Goal: Task Accomplishment & Management: Use online tool/utility

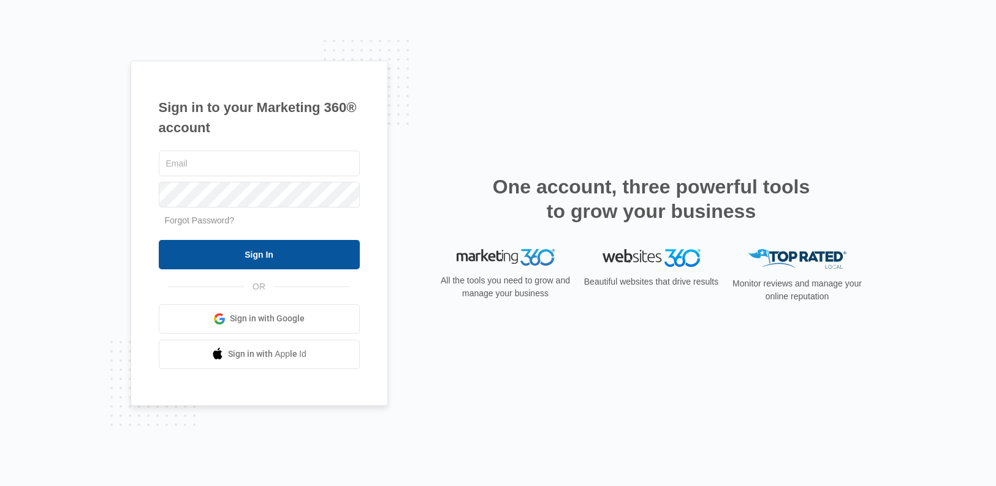
type input "[PERSON_NAME][EMAIL_ADDRESS][PERSON_NAME][DOMAIN_NAME]"
click at [284, 247] on input "Sign In" at bounding box center [259, 254] width 201 height 29
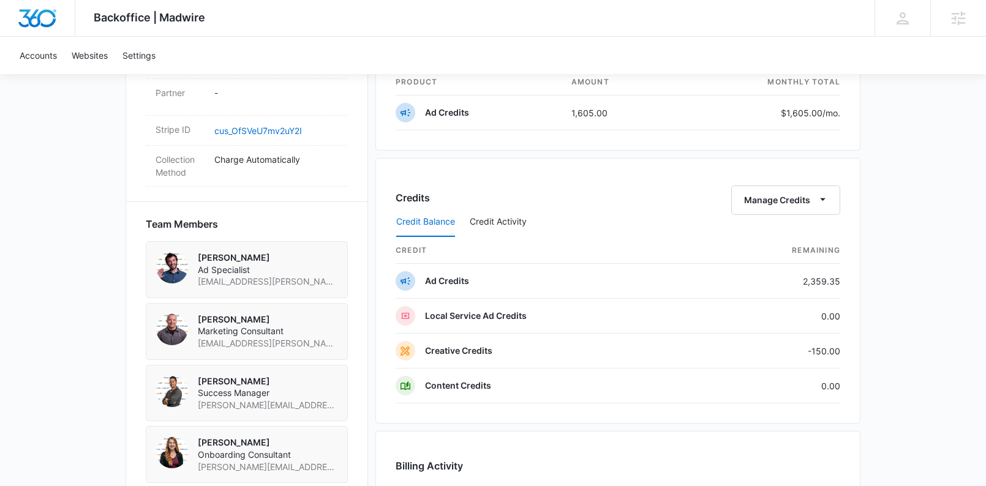
scroll to position [793, 0]
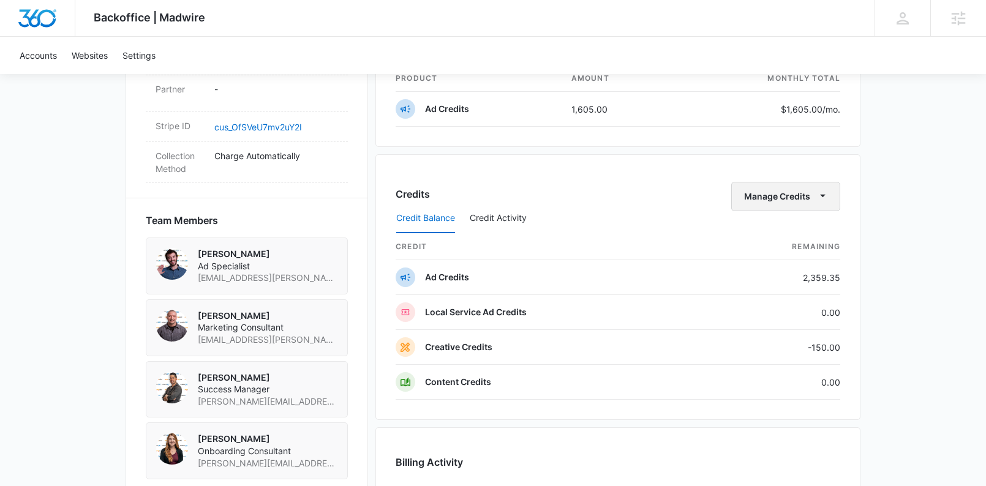
click at [825, 198] on icon "button" at bounding box center [823, 195] width 13 height 13
click at [785, 240] on div "Transfer Credits" at bounding box center [779, 236] width 64 height 9
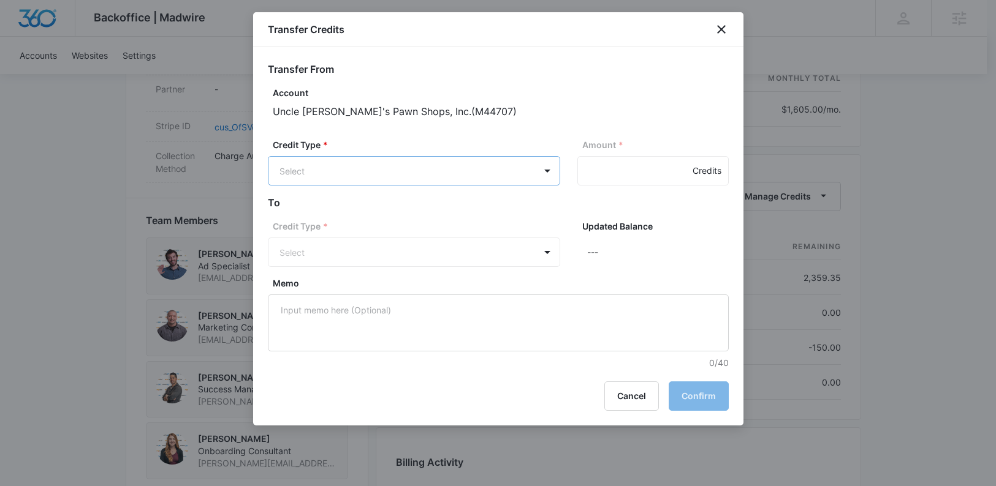
click at [436, 163] on body "Backoffice | Madwire Apps Settings KK Kyle Knoop kyle.knoop@madwire.com My Prof…" at bounding box center [498, 32] width 996 height 1651
click at [369, 210] on div "Ad Credits (2359.35 Credits)" at bounding box center [412, 218] width 260 height 20
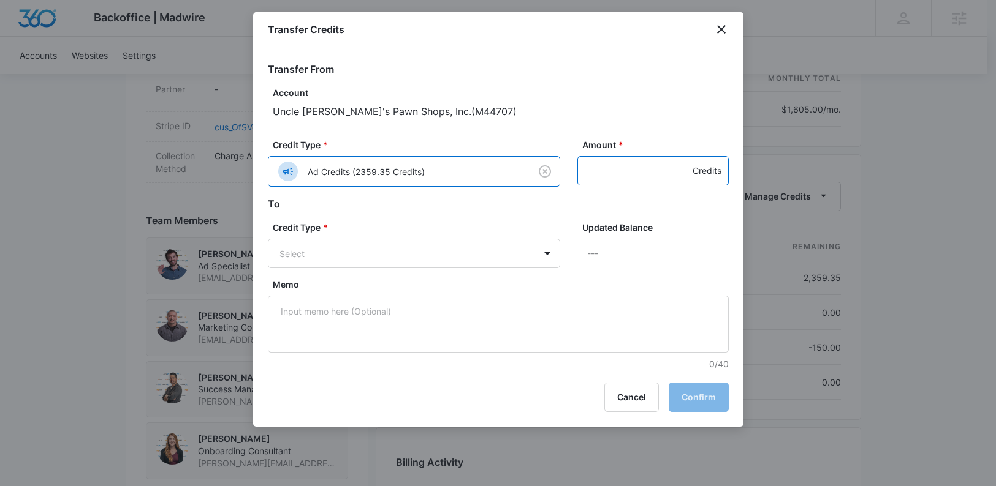
click at [588, 172] on input "Amount *" at bounding box center [652, 170] width 151 height 29
type input "150"
click at [290, 263] on body "Backoffice | Madwire Apps Settings KK Kyle Knoop kyle.knoop@madwire.com My Prof…" at bounding box center [498, 32] width 996 height 1651
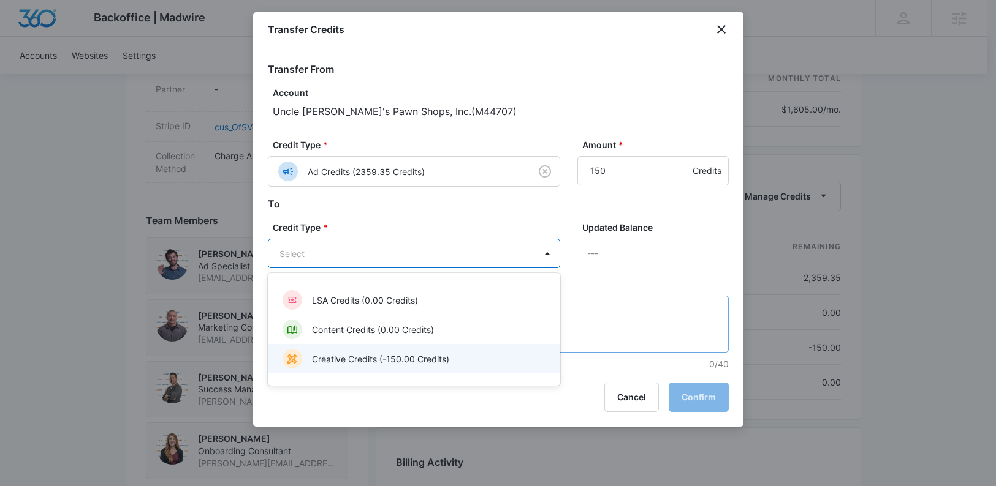
click at [345, 353] on p "Creative Credits (-150.00 Credits)" at bounding box center [380, 359] width 137 height 13
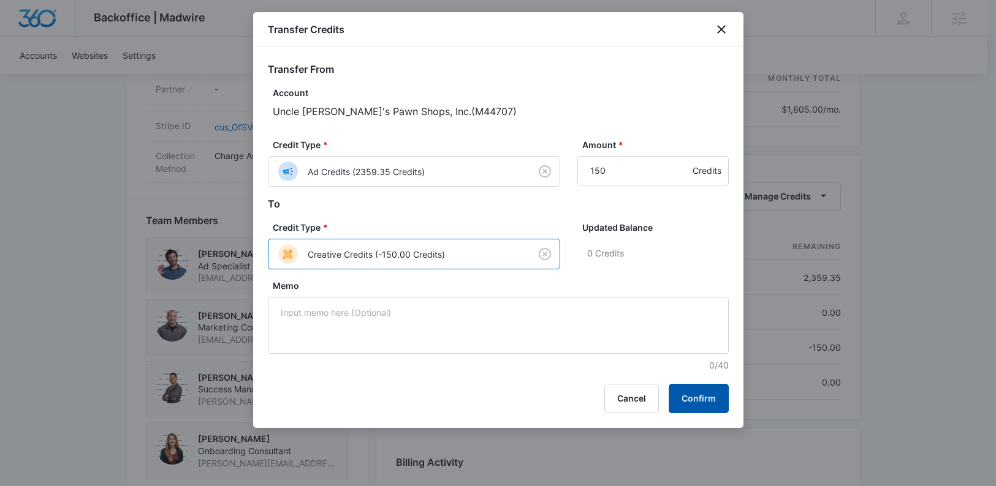
click at [703, 407] on button "Confirm" at bounding box center [698, 398] width 60 height 29
